Goal: Information Seeking & Learning: Understand process/instructions

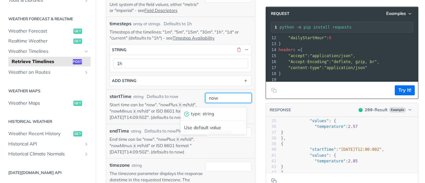
click at [214, 101] on input "now" at bounding box center [228, 98] width 47 height 10
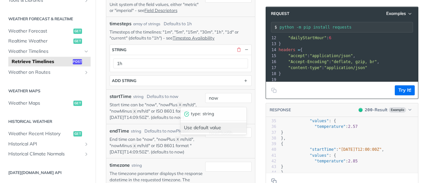
click at [215, 125] on div "Use default value" at bounding box center [214, 128] width 66 height 10
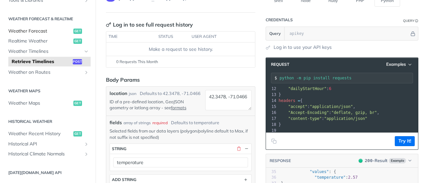
click at [41, 31] on span "Weather Forecast" at bounding box center [39, 31] width 63 height 7
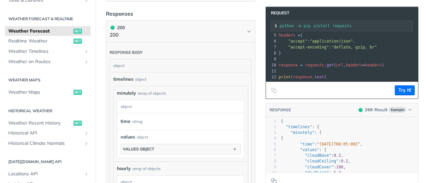
scroll to position [432, 0]
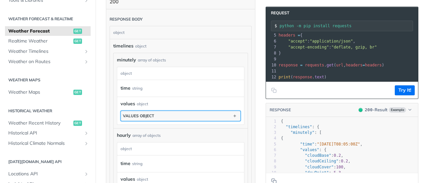
click at [177, 112] on button "values object" at bounding box center [181, 116] width 120 height 10
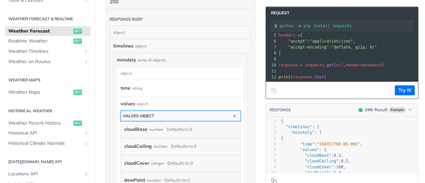
click at [177, 112] on button "values object" at bounding box center [181, 116] width 120 height 10
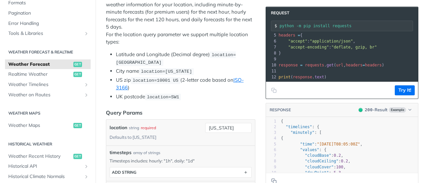
scroll to position [133, 0]
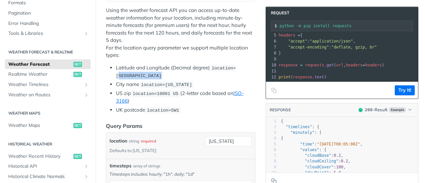
drag, startPoint x: 141, startPoint y: 74, endPoint x: 181, endPoint y: 74, distance: 40.2
click at [181, 74] on span "location=42.3478, -71.0466" at bounding box center [176, 72] width 120 height 13
click at [157, 74] on span "location=42.3478, -71.0466" at bounding box center [176, 72] width 120 height 13
drag, startPoint x: 140, startPoint y: 75, endPoint x: 182, endPoint y: 76, distance: 42.5
click at [182, 76] on code "location=42.3478, -71.0466" at bounding box center [176, 72] width 120 height 15
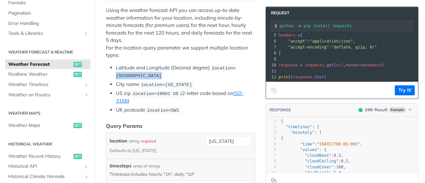
copy span "42.3478, -71.0466"
click at [187, 78] on ul "Latitude and Longitude (Decimal degree) location=42.3478, -71.0466 City name lo…" at bounding box center [180, 89] width 149 height 50
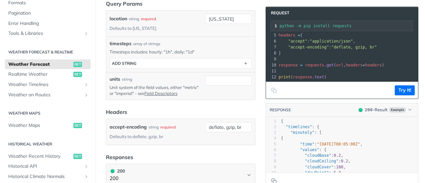
scroll to position [266, 0]
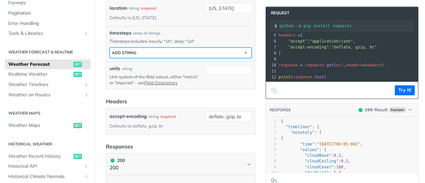
click at [189, 49] on button "ADD string" at bounding box center [181, 53] width 142 height 10
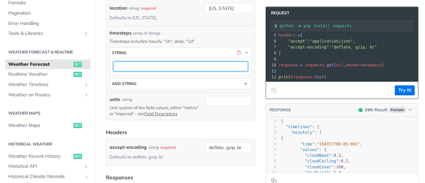
click at [140, 63] on input "text" at bounding box center [180, 66] width 135 height 10
click at [139, 64] on input "text" at bounding box center [180, 66] width 135 height 10
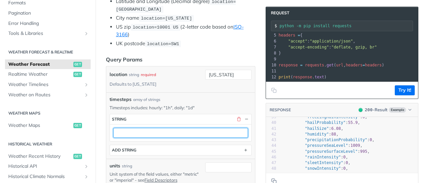
scroll to position [233, 0]
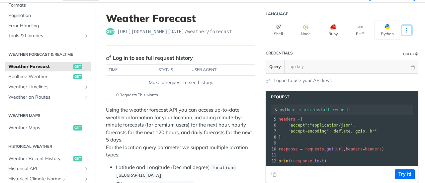
click at [404, 29] on icon "More ellipsis" at bounding box center [407, 30] width 6 height 6
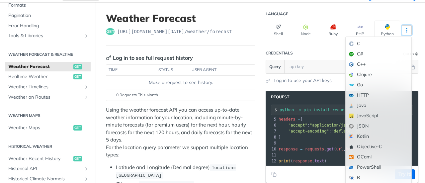
click at [404, 29] on icon "More ellipsis" at bounding box center [407, 30] width 6 height 6
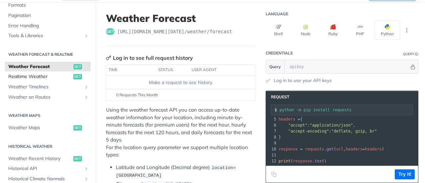
click at [33, 77] on span "Realtime Weather" at bounding box center [39, 76] width 63 height 7
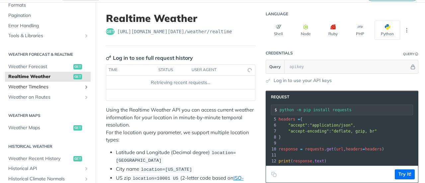
click at [36, 88] on span "Weather Timelines" at bounding box center [45, 87] width 74 height 7
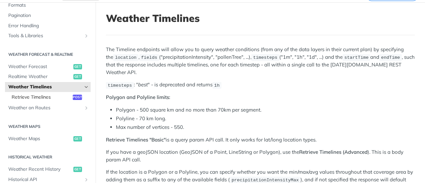
click at [41, 97] on span "Retrieve Timelines" at bounding box center [41, 97] width 59 height 7
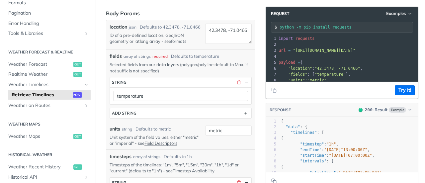
click at [179, 44] on link "formats" at bounding box center [178, 41] width 15 height 5
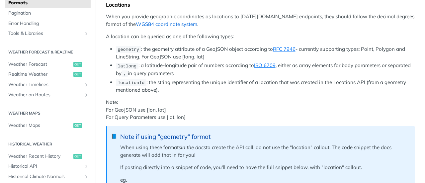
click at [151, 26] on link "WGS84 coordinate system" at bounding box center [166, 24] width 61 height 6
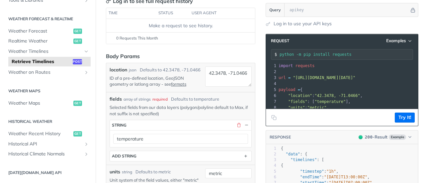
scroll to position [100, 0]
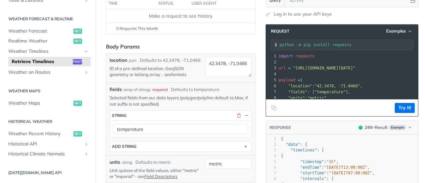
click at [182, 77] on link "formats" at bounding box center [178, 74] width 15 height 5
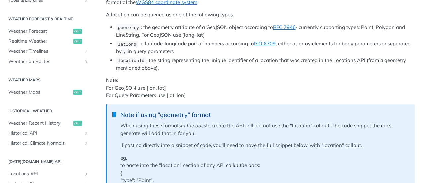
scroll to position [78, 0]
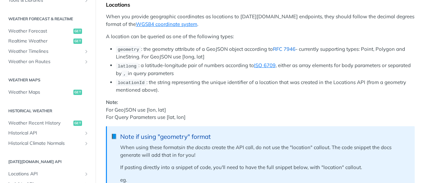
click at [283, 49] on link "RFC 7946" at bounding box center [284, 49] width 23 height 6
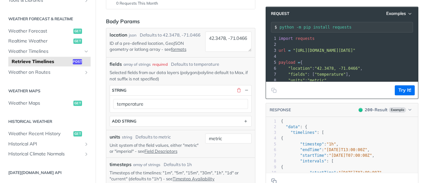
scroll to position [133, 0]
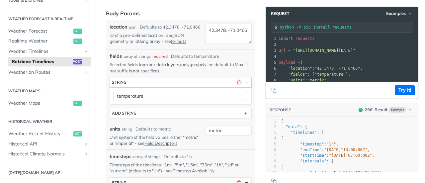
click at [236, 85] on button "button" at bounding box center [239, 82] width 6 height 6
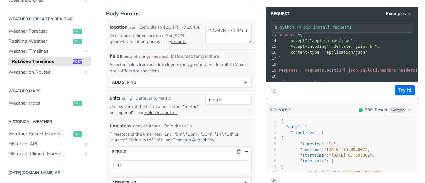
scroll to position [166, 0]
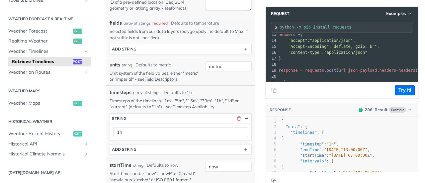
click at [193, 109] on link "Timestep Availability" at bounding box center [194, 106] width 42 height 5
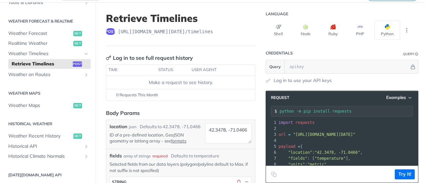
scroll to position [100, 0]
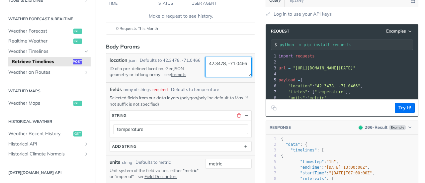
drag, startPoint x: 227, startPoint y: 66, endPoint x: 199, endPoint y: 57, distance: 29.3
click at [199, 57] on div "location json Defaults to 42.3478, -71.0466 ID of a pre-defined location, GeoJS…" at bounding box center [181, 68] width 142 height 22
paste textarea "4.407186, 8.933983"
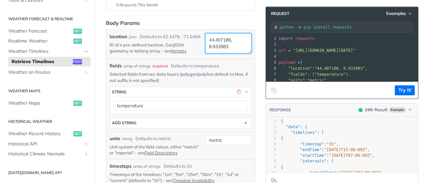
scroll to position [133, 0]
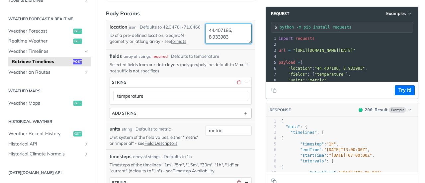
type textarea "44.407186, 8.933983"
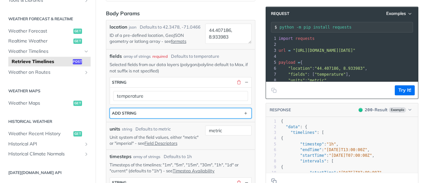
click at [137, 118] on button "ADD string" at bounding box center [181, 113] width 142 height 10
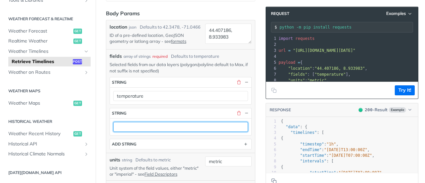
click at [143, 130] on input "text" at bounding box center [180, 127] width 135 height 10
type input "t"
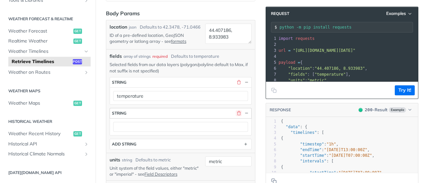
click at [236, 115] on button "button" at bounding box center [239, 113] width 6 height 6
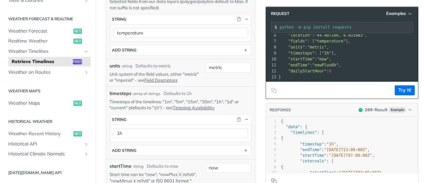
scroll to position [199, 0]
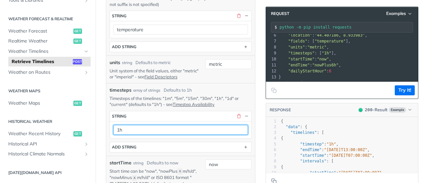
click at [119, 133] on input "1h" at bounding box center [180, 130] width 135 height 10
click at [141, 133] on input "1h" at bounding box center [180, 130] width 135 height 10
type input "1d"
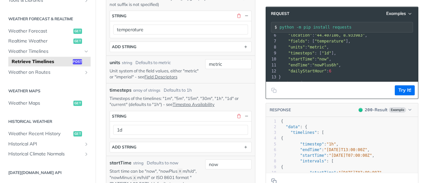
click at [229, 107] on p "Timesteps of the timelines: "1m", "5m", "15m", "30m", "1h", "1d" or "current" (…" at bounding box center [181, 101] width 142 height 12
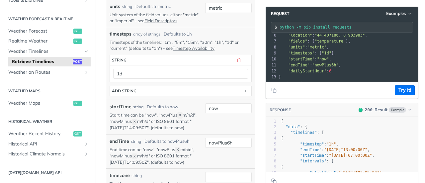
scroll to position [266, 0]
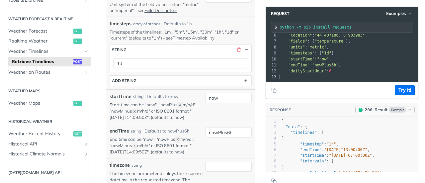
click at [365, 110] on span "200" at bounding box center [369, 109] width 8 height 5
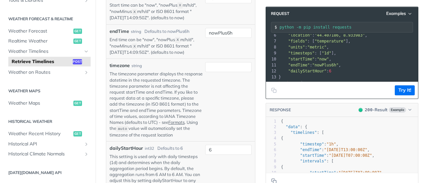
scroll to position [332, 0]
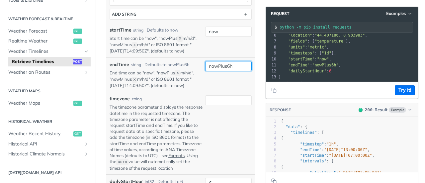
click at [221, 68] on input "nowPlus6h" at bounding box center [228, 66] width 47 height 10
click at [241, 69] on input "nowPlus6h" at bounding box center [228, 66] width 47 height 10
click at [230, 54] on div "now" at bounding box center [228, 41] width 47 height 28
drag, startPoint x: 230, startPoint y: 69, endPoint x: 225, endPoint y: 69, distance: 4.4
click at [225, 69] on input "nowPlus6h" at bounding box center [228, 66] width 47 height 10
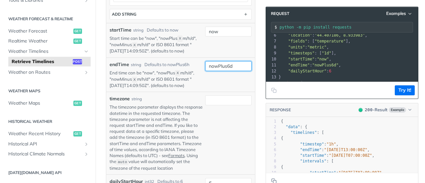
type input "nowPlus6d"
click at [234, 54] on div "now" at bounding box center [228, 41] width 47 height 28
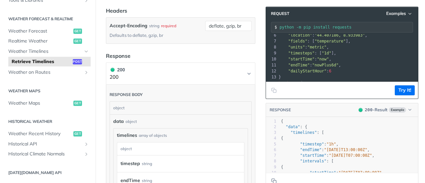
scroll to position [598, 0]
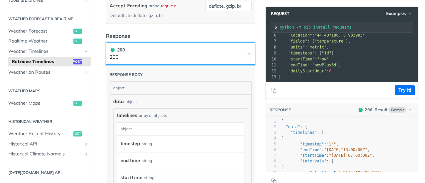
click at [246, 56] on icon "Chevron" at bounding box center [248, 53] width 5 height 5
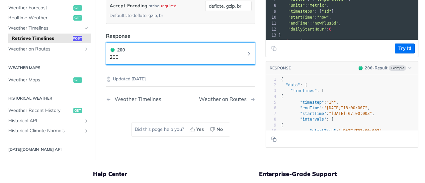
click at [246, 56] on icon "Chevron" at bounding box center [248, 53] width 5 height 5
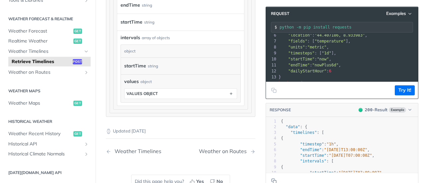
scroll to position [764, 0]
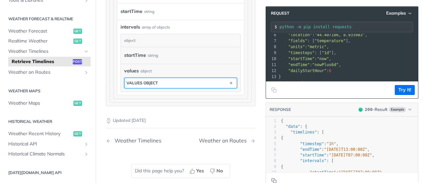
click at [169, 88] on button "values object" at bounding box center [181, 83] width 112 height 10
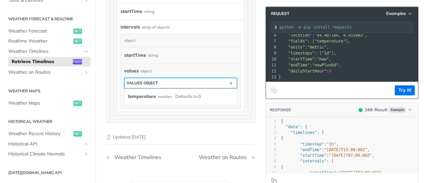
click at [169, 88] on button "values object" at bounding box center [181, 83] width 112 height 10
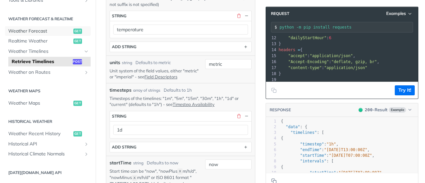
scroll to position [66, 0]
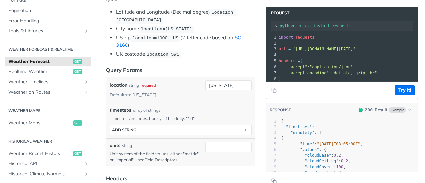
scroll to position [199, 0]
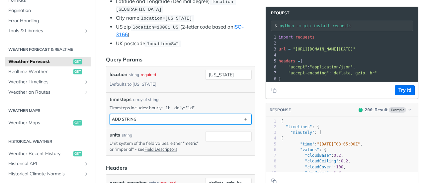
click at [180, 118] on button "ADD string" at bounding box center [181, 119] width 142 height 10
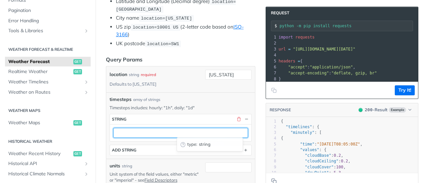
click at [142, 130] on input "text" at bounding box center [180, 133] width 135 height 10
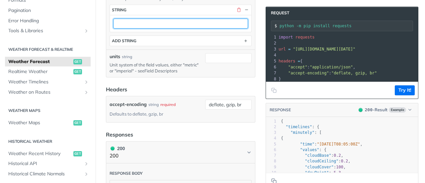
scroll to position [299, 0]
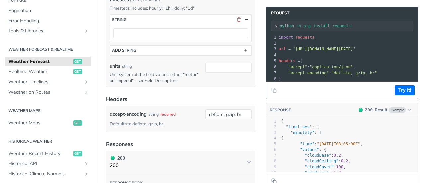
click at [177, 78] on link "Field Descriptors" at bounding box center [161, 80] width 33 height 5
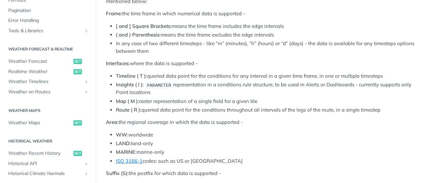
scroll to position [678, 0]
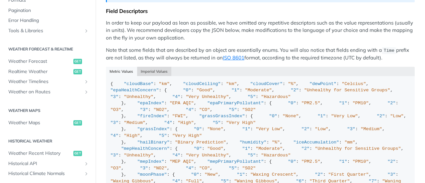
click at [152, 67] on button "Imperial Values" at bounding box center [154, 71] width 35 height 9
click at [127, 67] on button "Metric Values" at bounding box center [121, 71] width 31 height 9
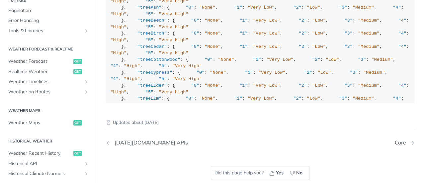
scroll to position [66, 0]
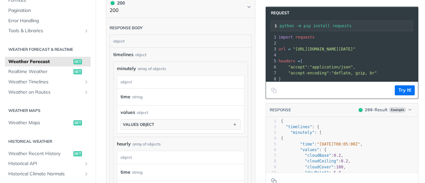
scroll to position [432, 0]
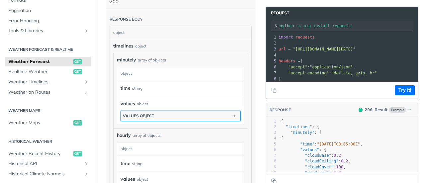
click at [149, 115] on button "values object" at bounding box center [181, 116] width 120 height 10
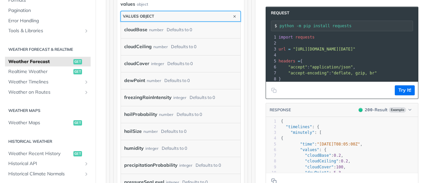
scroll to position [498, 0]
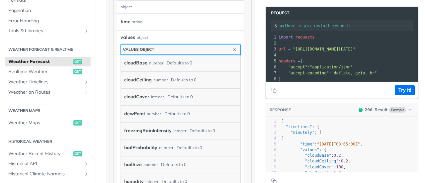
click at [168, 46] on button "values object" at bounding box center [181, 50] width 120 height 10
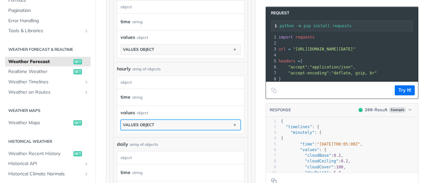
click at [155, 121] on button "values object" at bounding box center [181, 125] width 120 height 10
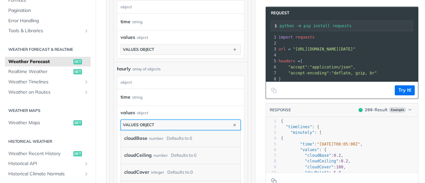
click at [166, 120] on button "values object" at bounding box center [181, 125] width 120 height 10
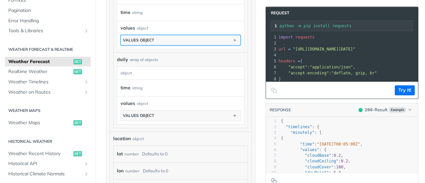
scroll to position [598, 0]
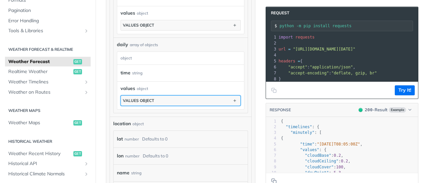
click at [155, 96] on button "values object" at bounding box center [181, 101] width 120 height 10
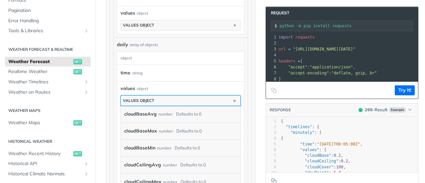
click at [155, 96] on button "values object" at bounding box center [181, 101] width 120 height 10
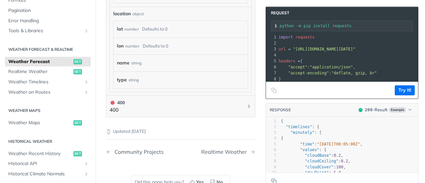
scroll to position [698, 0]
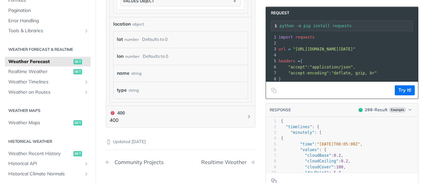
click at [149, 159] on div "Community Projects" at bounding box center [137, 162] width 52 height 6
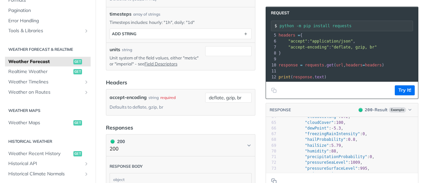
scroll to position [399, 0]
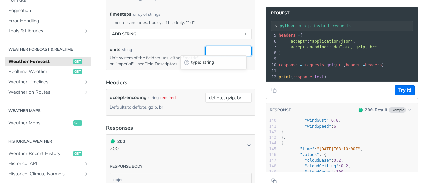
click at [217, 49] on input "units" at bounding box center [228, 51] width 47 height 10
click at [167, 46] on div "units string" at bounding box center [156, 49] width 93 height 7
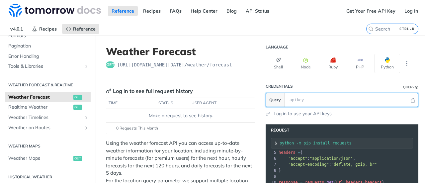
click at [293, 100] on input "text" at bounding box center [347, 99] width 123 height 13
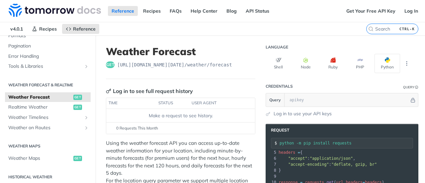
click at [301, 81] on header "Credentials Query" at bounding box center [342, 86] width 153 height 13
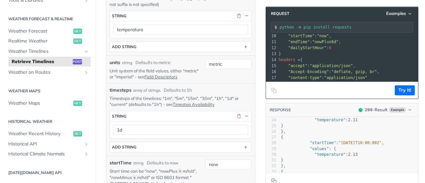
scroll to position [66, 0]
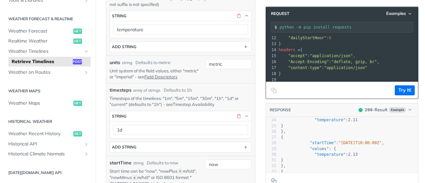
click at [201, 107] on link "Timestep Availability" at bounding box center [194, 104] width 42 height 5
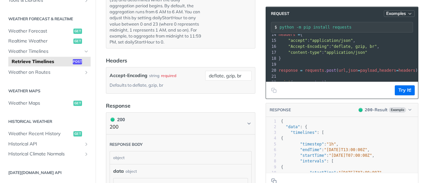
click at [393, 13] on span "Examples" at bounding box center [396, 14] width 20 height 6
click at [394, 14] on span "Examples" at bounding box center [396, 14] width 20 height 6
